Goal: Task Accomplishment & Management: Use online tool/utility

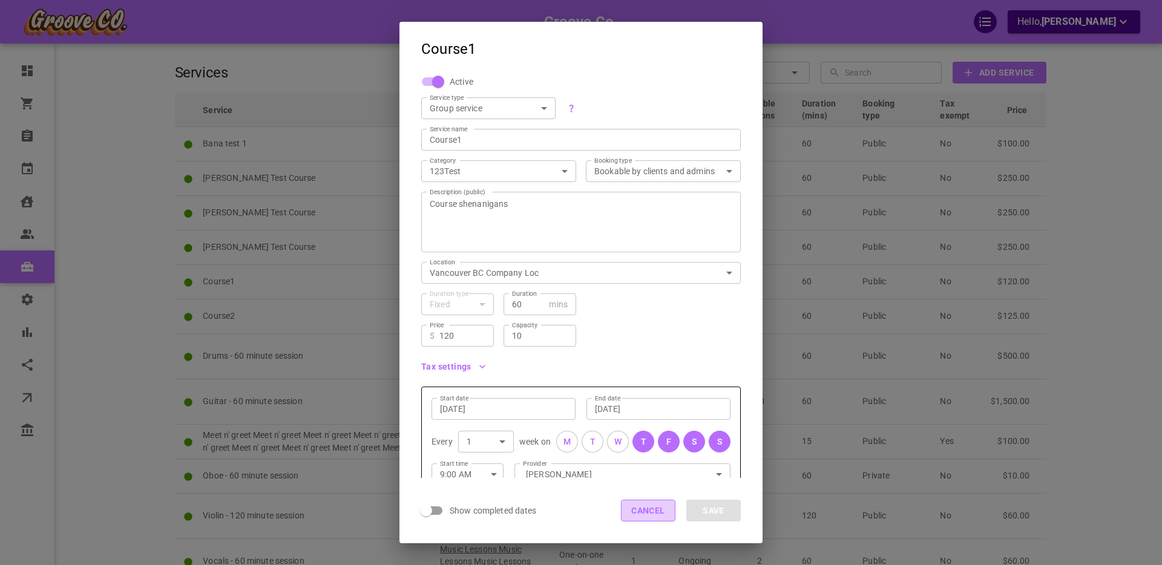
click at [642, 512] on button "Cancel" at bounding box center [648, 511] width 54 height 22
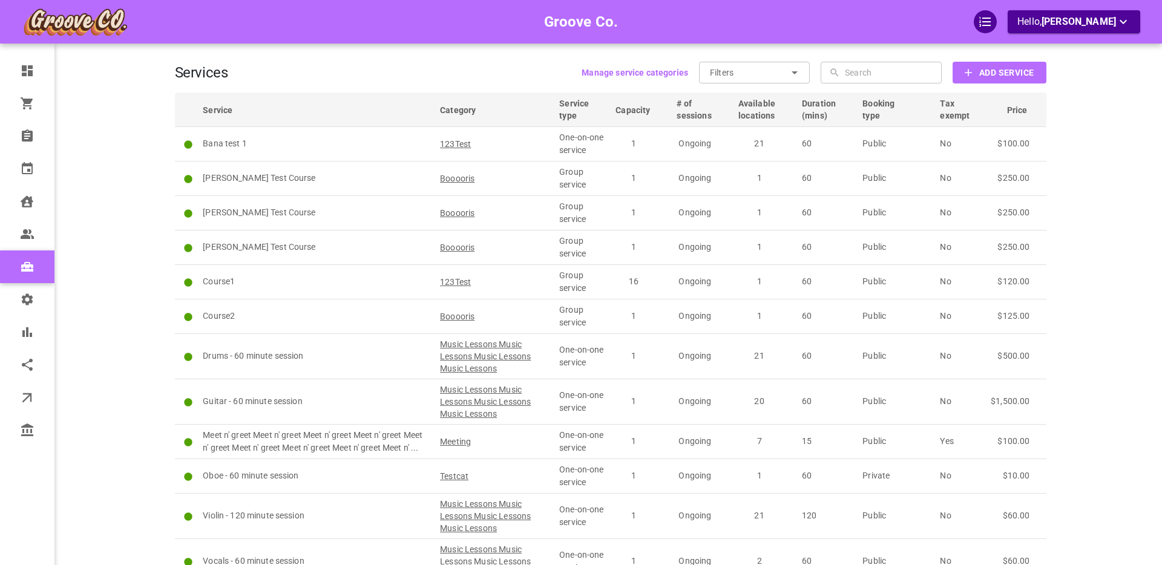
click at [116, 178] on div "Groove Co. Hello, [PERSON_NAME]" at bounding box center [127, 326] width 94 height 616
click at [119, 103] on div "Groove Co. Hello, [PERSON_NAME]" at bounding box center [127, 326] width 94 height 616
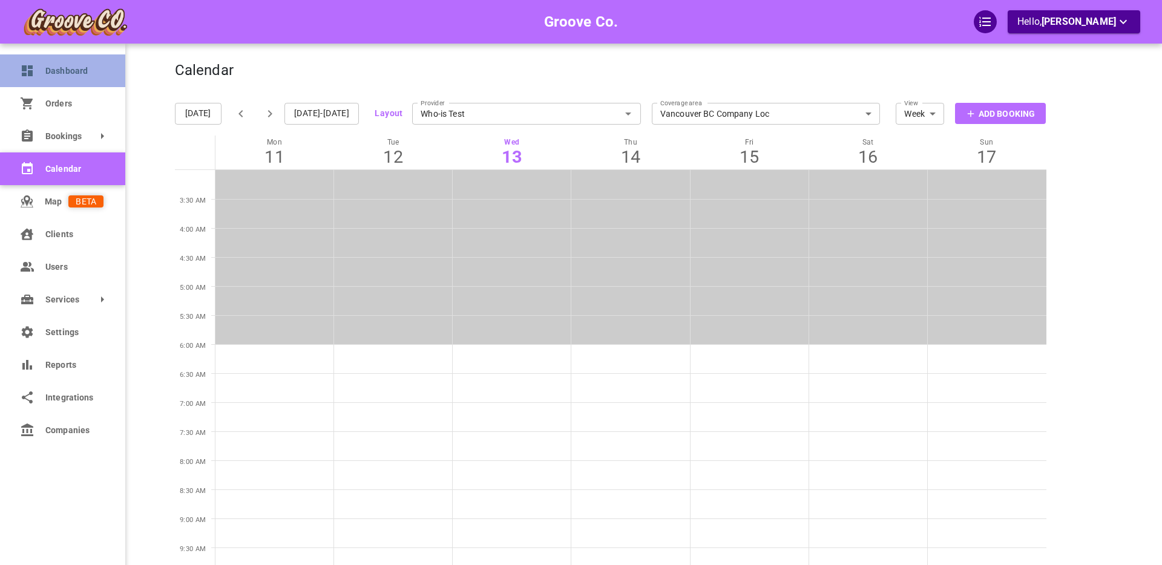
click at [22, 71] on icon at bounding box center [27, 70] width 11 height 11
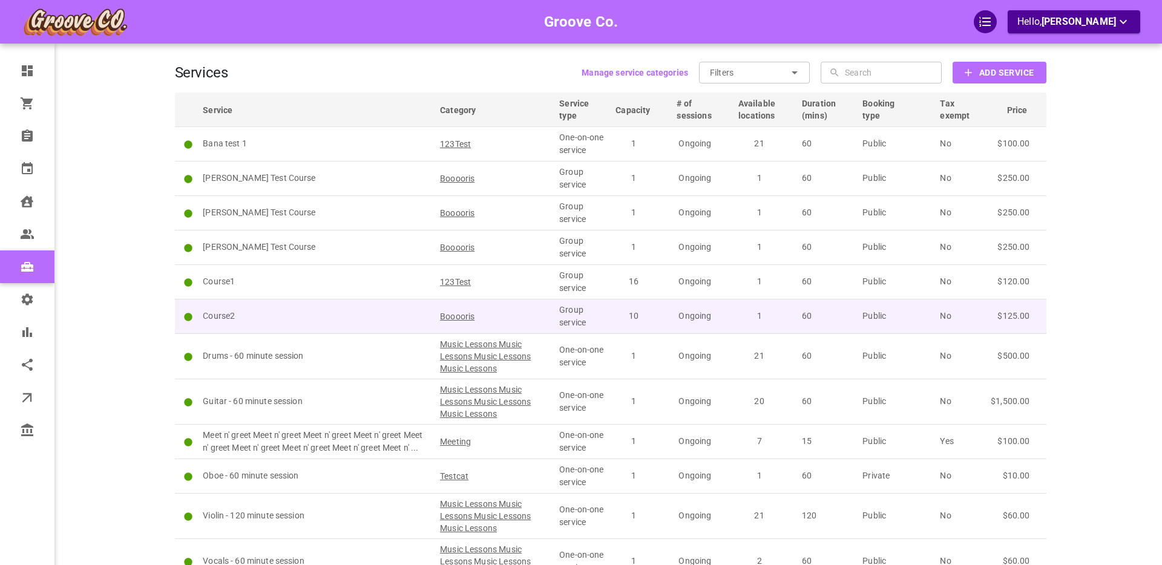
click at [459, 316] on span "Booooris" at bounding box center [457, 316] width 34 height 12
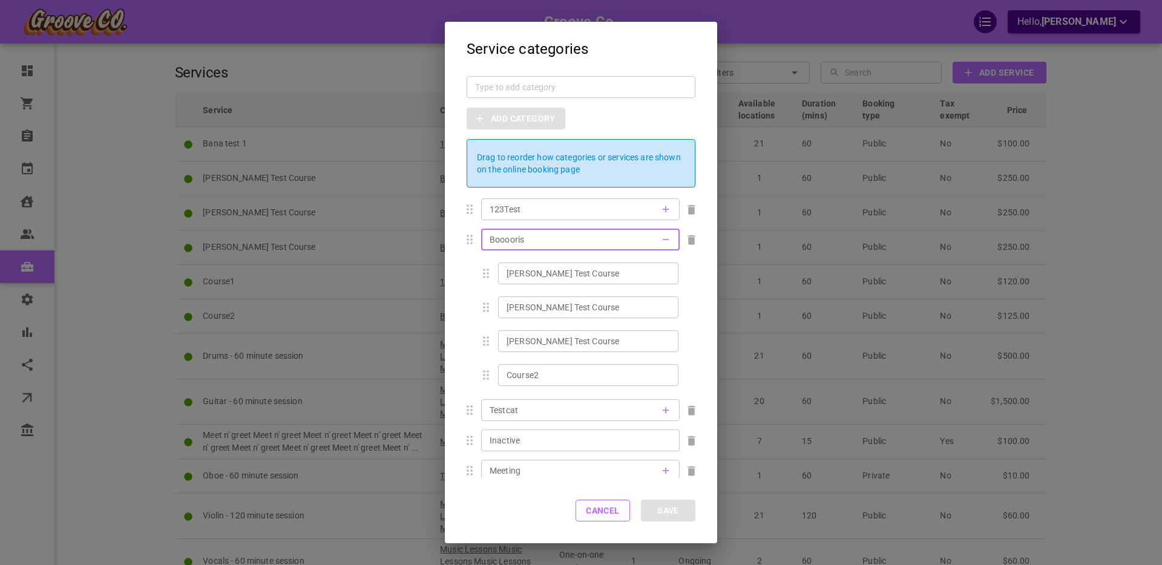
click at [599, 506] on button "Cancel" at bounding box center [602, 511] width 54 height 22
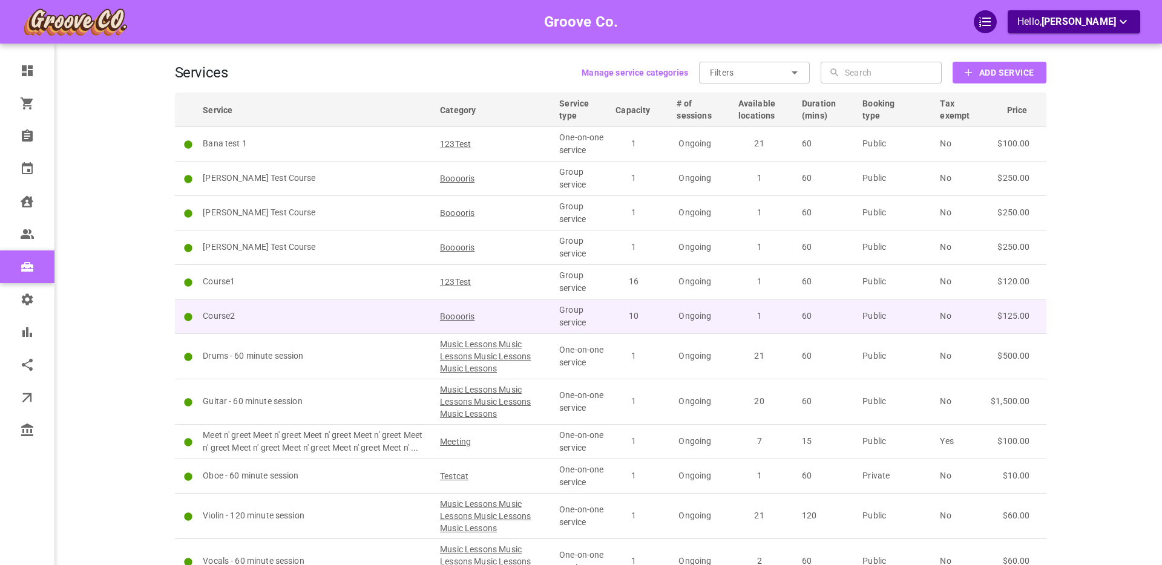
click at [282, 312] on p "Course2" at bounding box center [316, 316] width 226 height 13
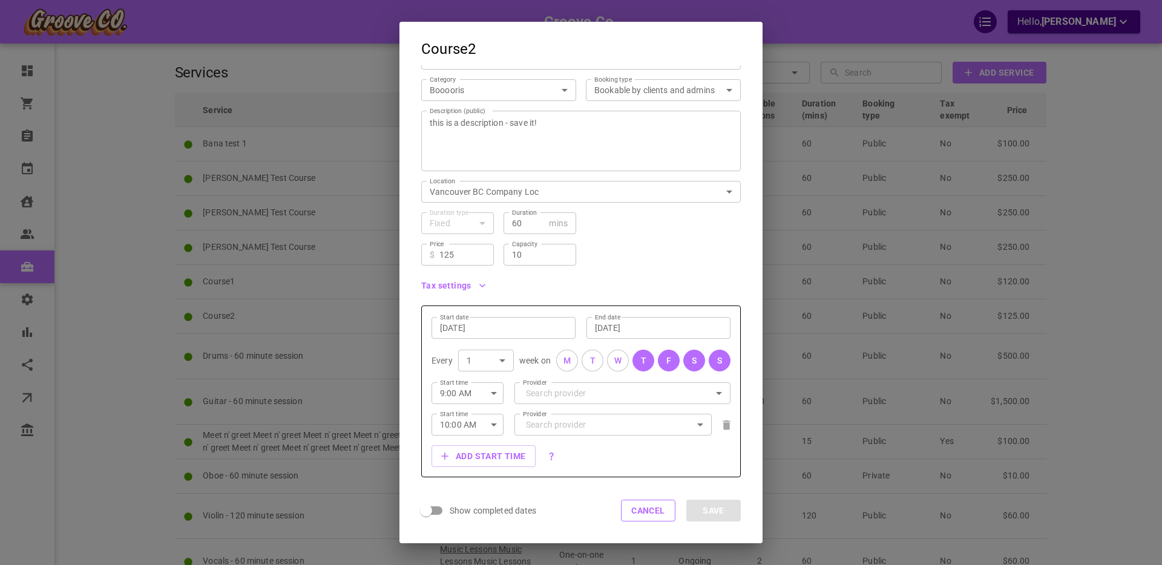
scroll to position [137, 0]
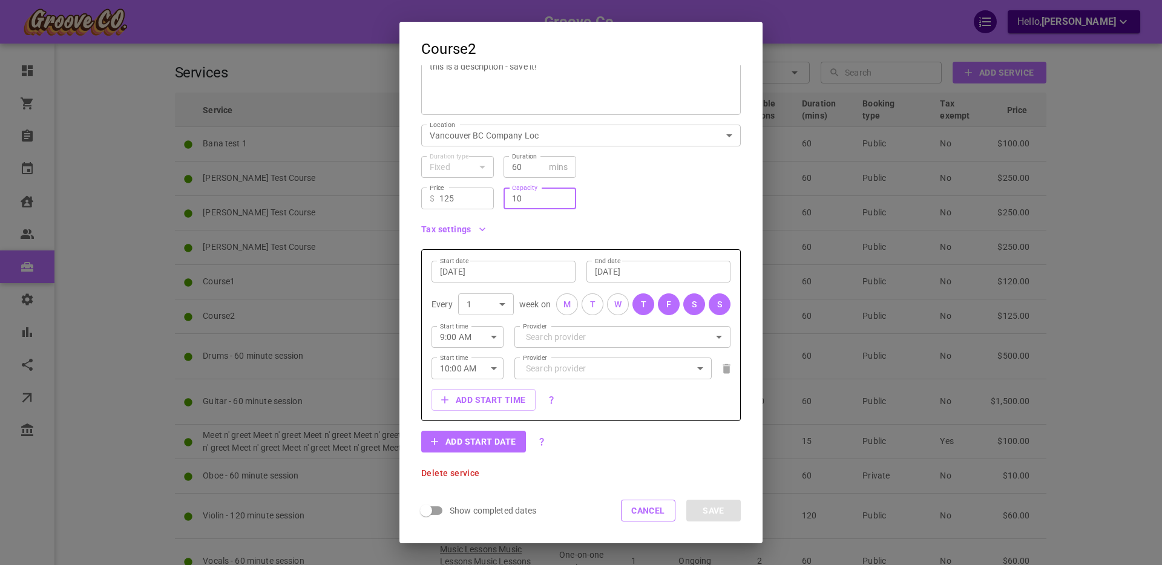
click at [518, 199] on input "10" at bounding box center [540, 198] width 56 height 12
type input "7"
click at [589, 223] on div "Tax settings" at bounding box center [575, 224] width 329 height 30
click at [616, 220] on div "Tax settings" at bounding box center [575, 224] width 329 height 30
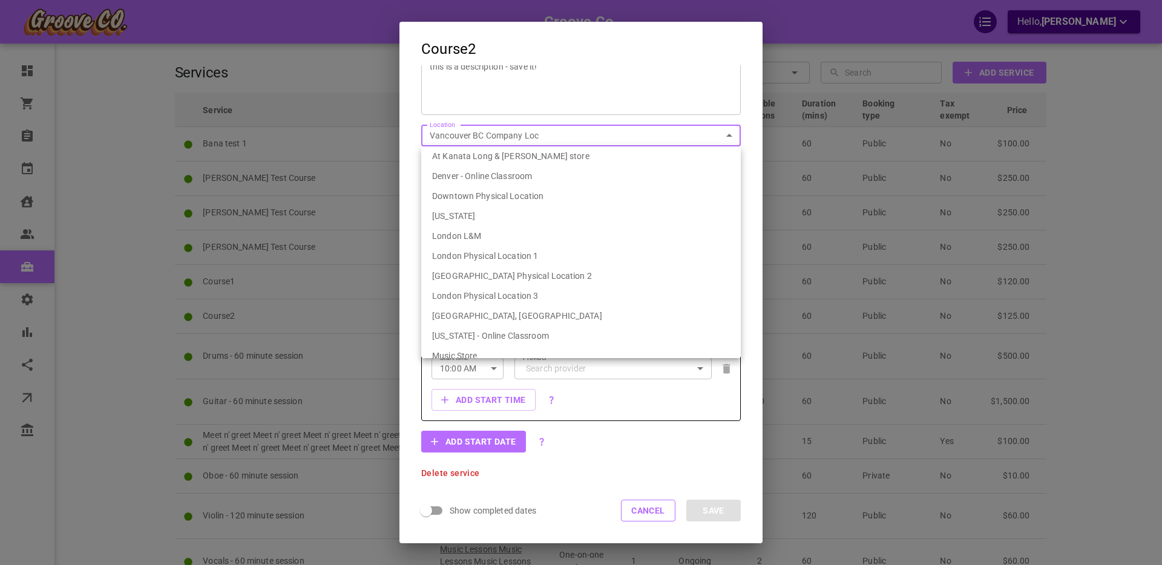
click at [502, 133] on body "Groove Co. Hello, Boris Sandford Dashboard Orders Bookings Calendar Clients Use…" at bounding box center [581, 345] width 1162 height 691
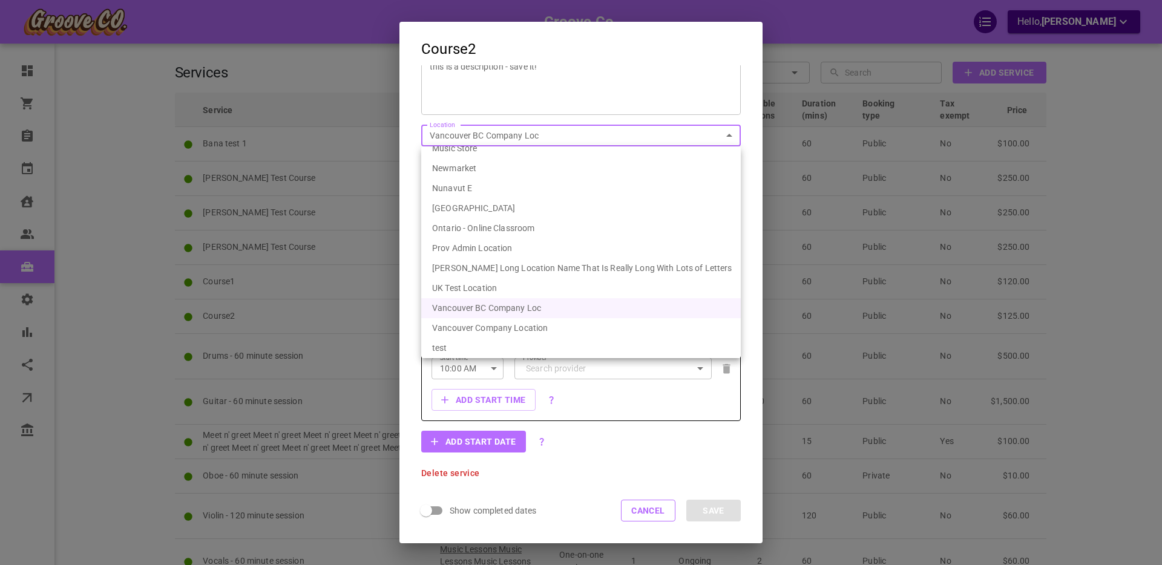
click at [494, 330] on li "Vancouver Company Location" at bounding box center [580, 328] width 319 height 20
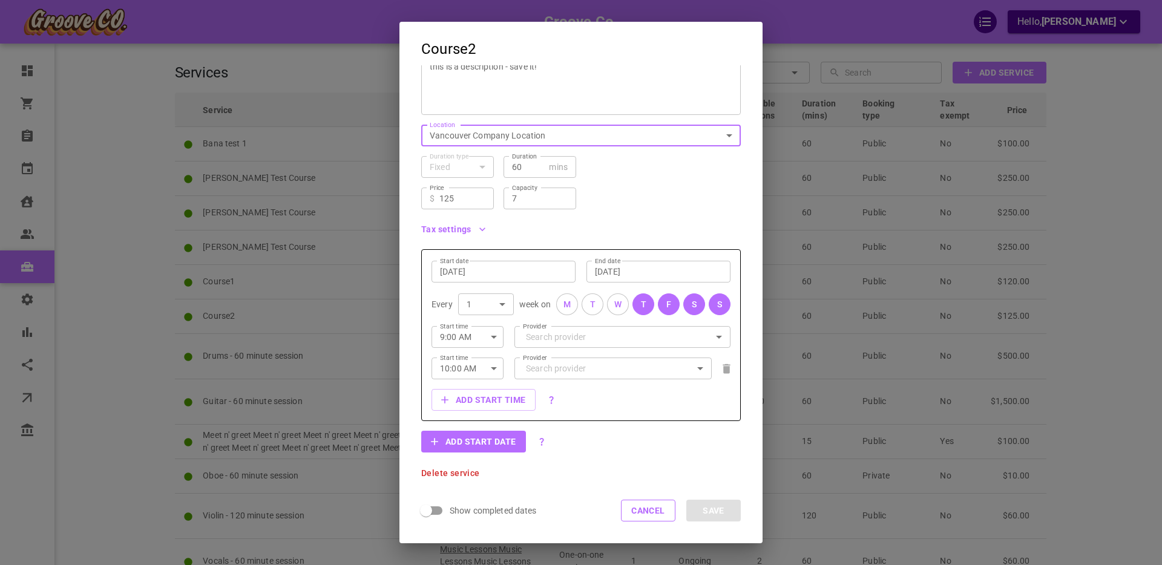
click at [494, 136] on body "Groove Co. Hello, Boris Sandford Dashboard Orders Bookings Calendar Clients Use…" at bounding box center [581, 345] width 1162 height 691
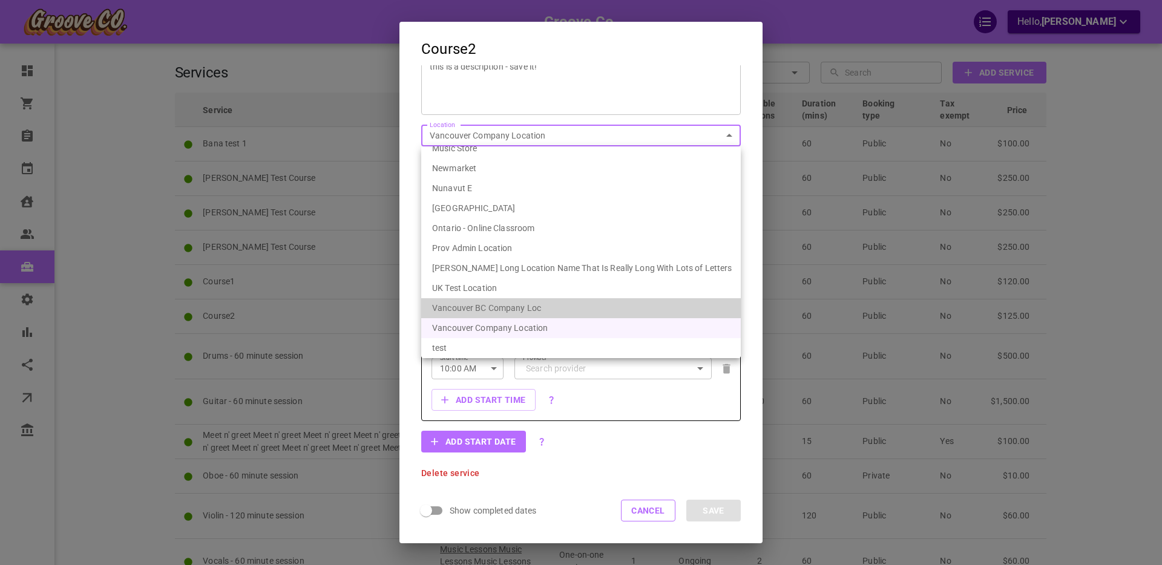
click at [492, 308] on li "Vancouver BC Company Loc" at bounding box center [580, 308] width 319 height 20
type input "539ef6fa-1bae-4334-9153-77231d086627"
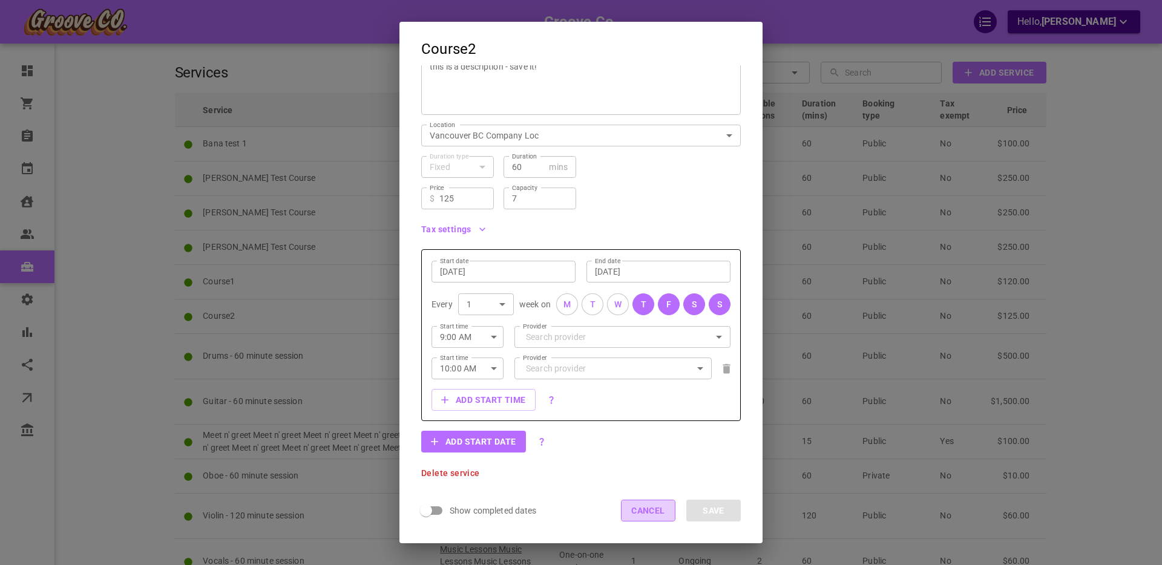
click at [641, 506] on button "Cancel" at bounding box center [648, 511] width 54 height 22
